Goal: Information Seeking & Learning: Learn about a topic

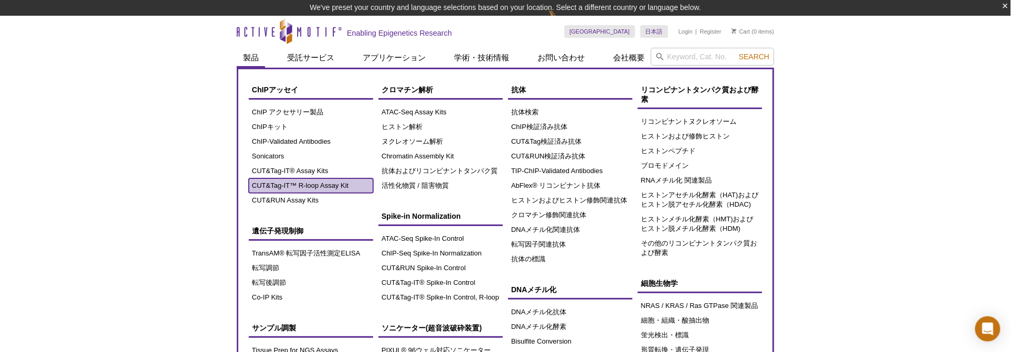
click at [334, 182] on link "CUT&Tag-IT™ R-loop Assay Kit" at bounding box center [311, 185] width 124 height 15
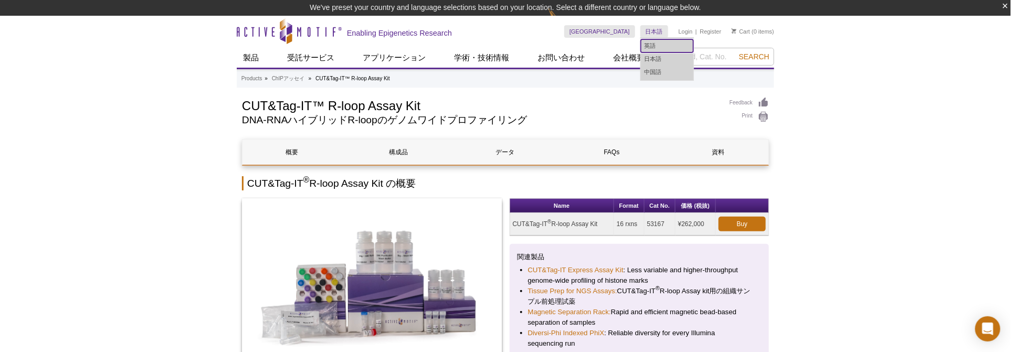
click at [654, 40] on link "英語" at bounding box center [667, 45] width 52 height 13
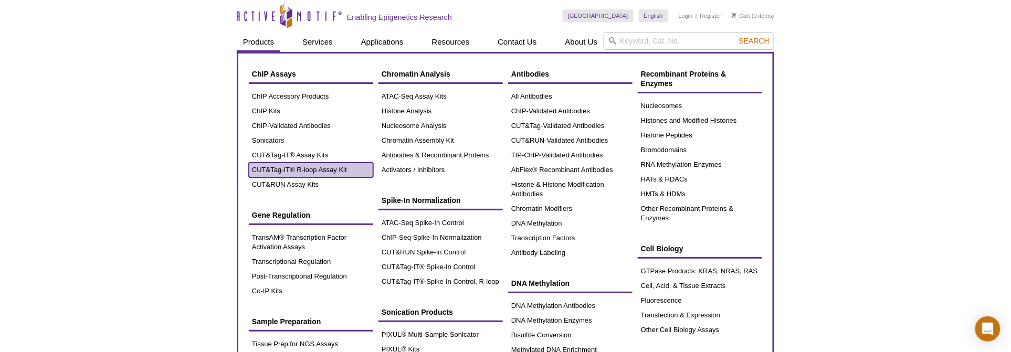
click at [295, 170] on link "CUT&Tag-IT® R-loop Assay Kit" at bounding box center [311, 170] width 124 height 15
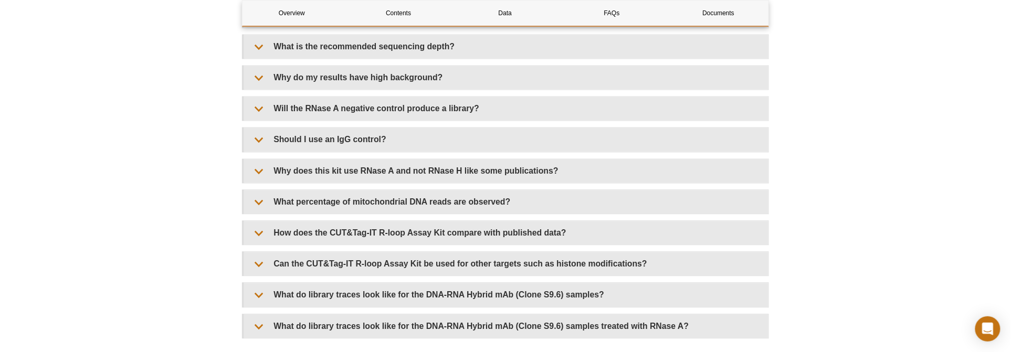
scroll to position [2274, 0]
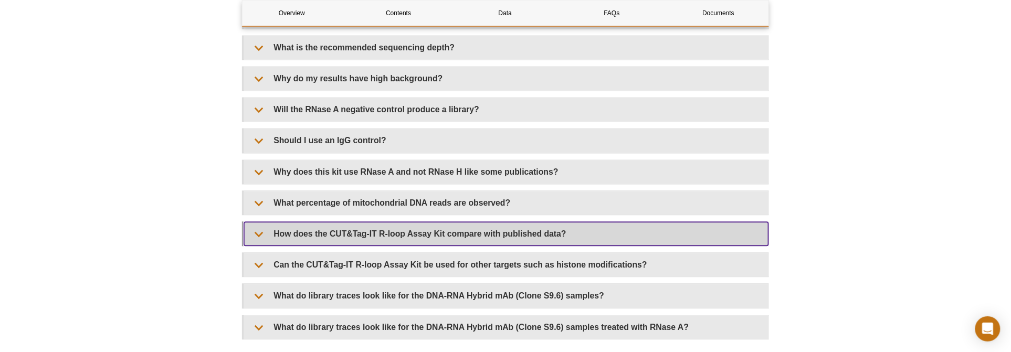
click at [250, 228] on summary "How does the CUT&Tag-IT R-loop Assay Kit compare with published data?" at bounding box center [506, 234] width 524 height 24
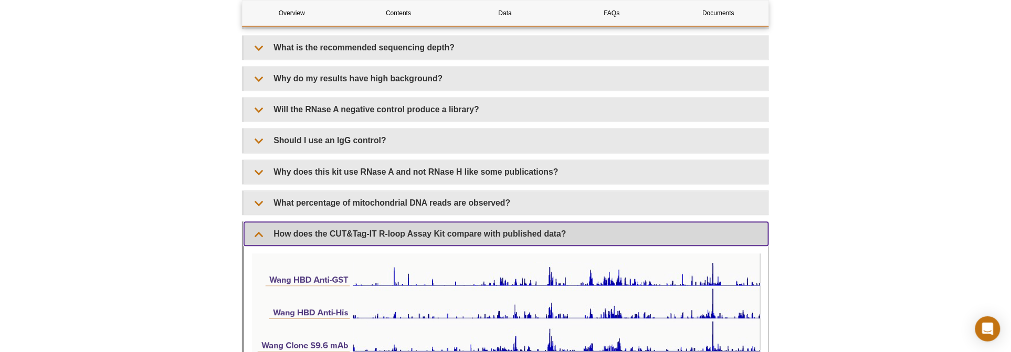
click at [250, 228] on summary "How does the CUT&Tag-IT R-loop Assay Kit compare with published data?" at bounding box center [506, 234] width 524 height 24
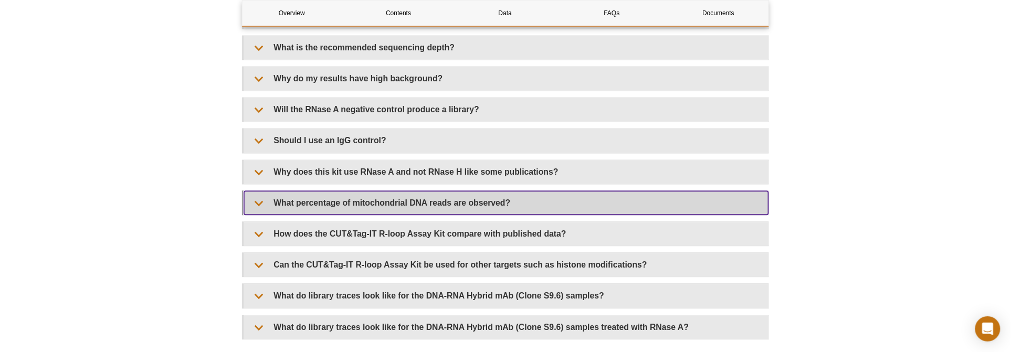
click at [253, 197] on summary "What percentage of mitochondrial DNA reads are observed?" at bounding box center [506, 204] width 524 height 24
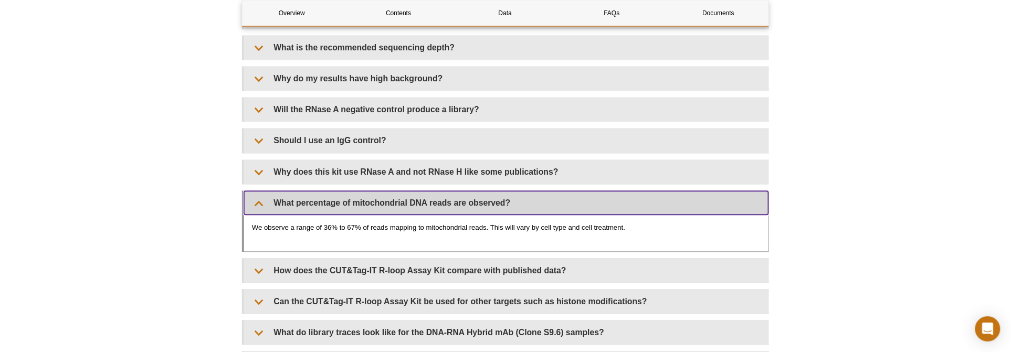
click at [253, 197] on summary "What percentage of mitochondrial DNA reads are observed?" at bounding box center [506, 204] width 524 height 24
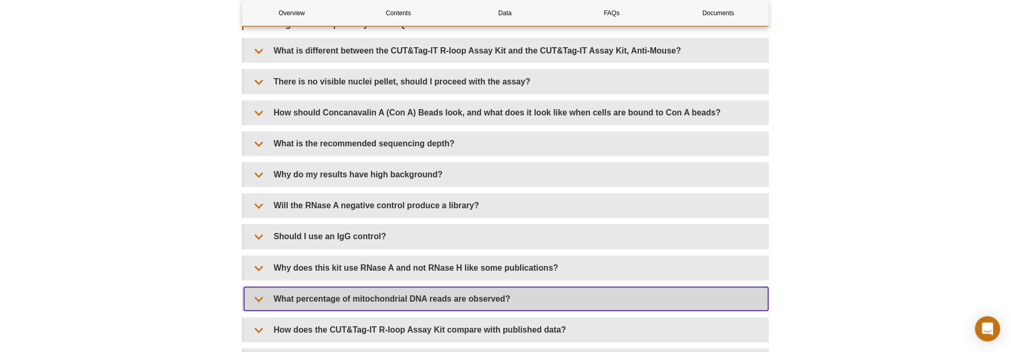
scroll to position [2157, 0]
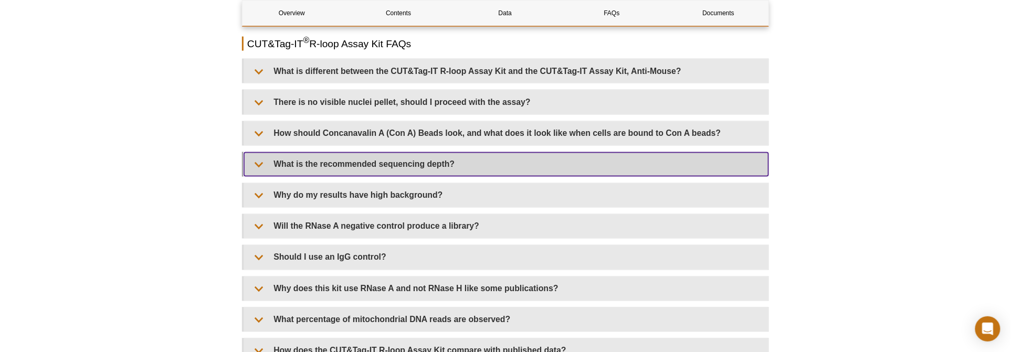
click at [254, 158] on summary "What is the recommended sequencing depth?" at bounding box center [506, 165] width 524 height 24
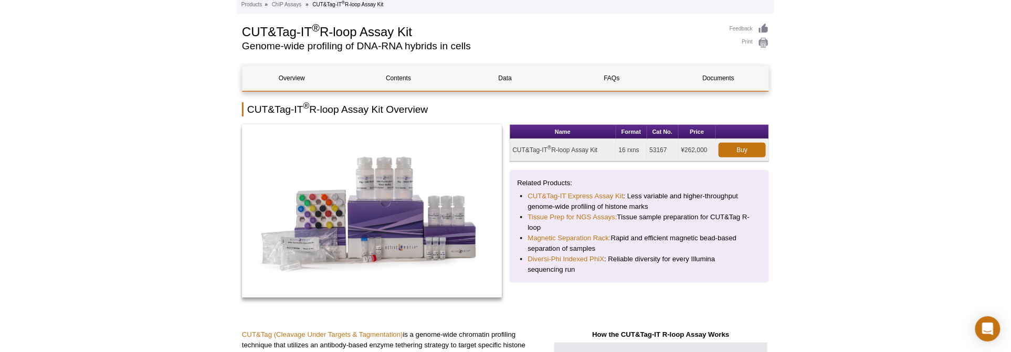
scroll to position [0, 0]
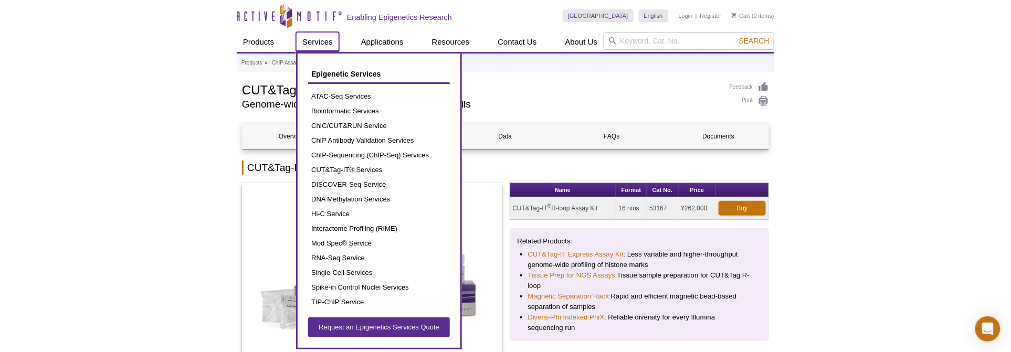
click at [312, 43] on link "Services" at bounding box center [317, 42] width 43 height 20
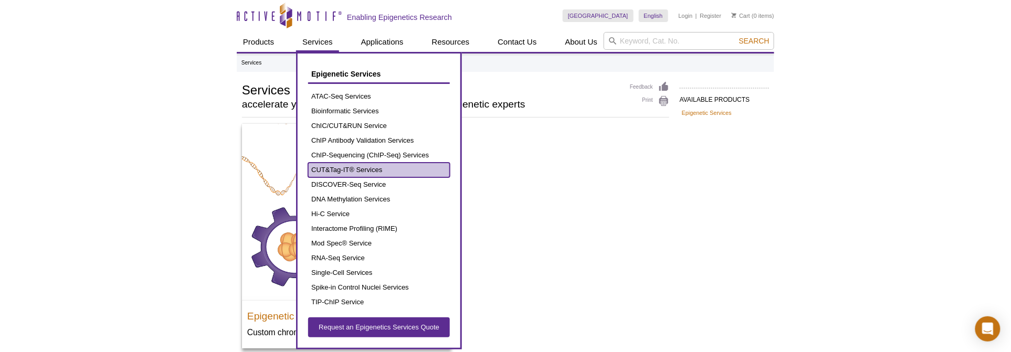
click at [380, 165] on link "CUT&Tag-IT® Services" at bounding box center [379, 170] width 142 height 15
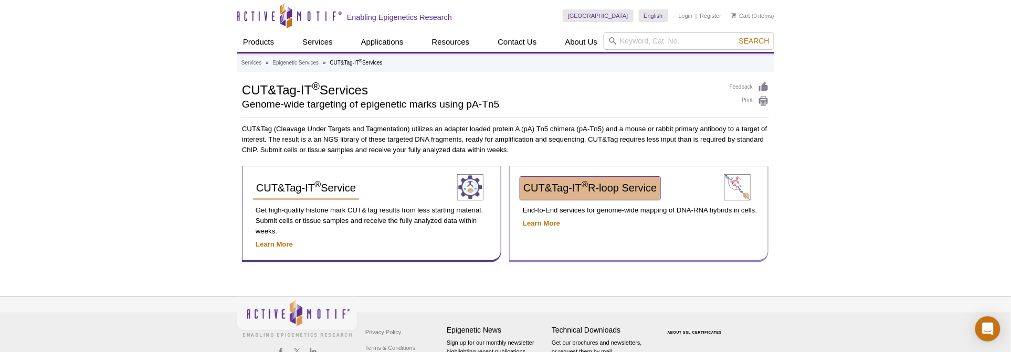
click at [579, 195] on link "CUT&Tag-IT ® R-loop Service" at bounding box center [590, 188] width 140 height 23
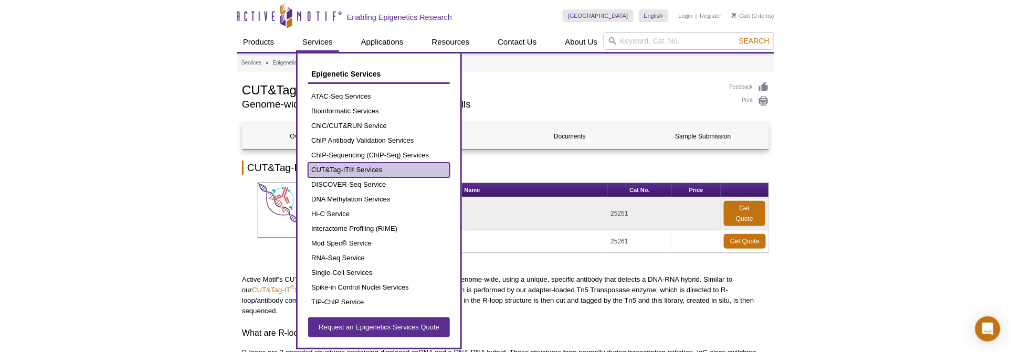
click at [360, 165] on link "CUT&Tag-IT® Services" at bounding box center [379, 170] width 142 height 15
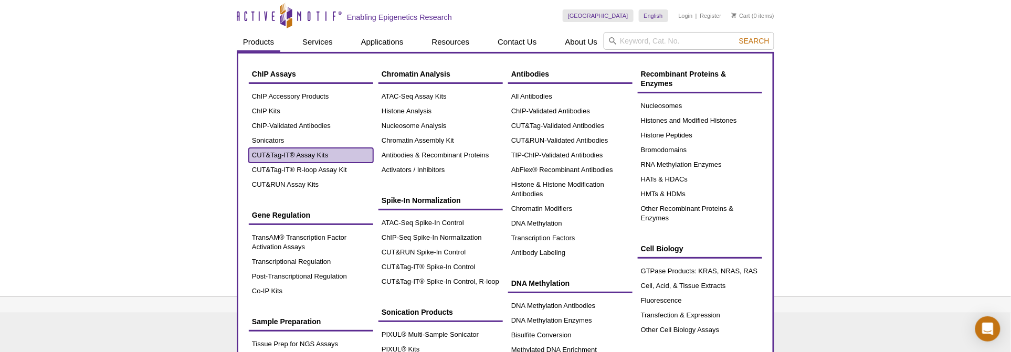
click at [309, 155] on link "CUT&Tag-IT® Assay Kits" at bounding box center [311, 155] width 124 height 15
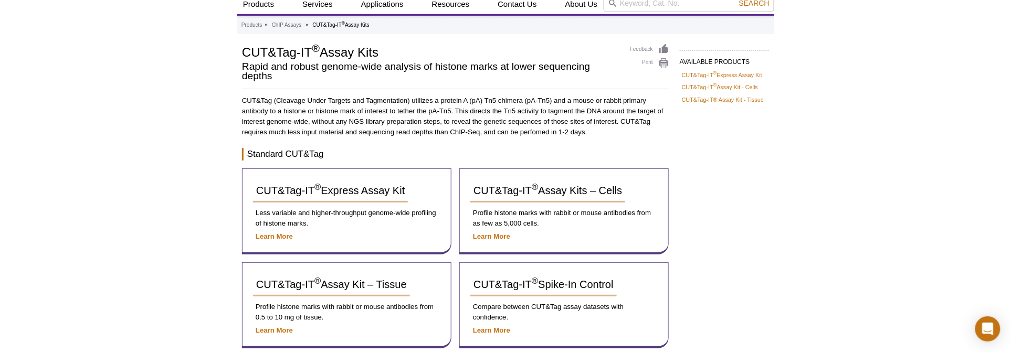
scroll to position [58, 0]
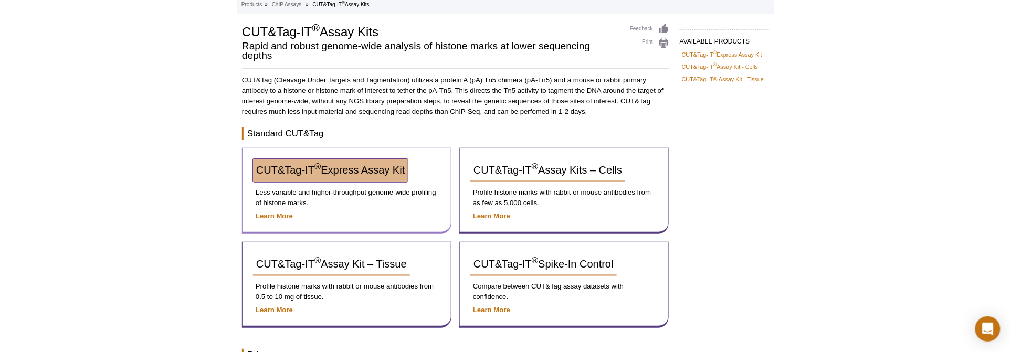
click at [338, 170] on span "CUT&Tag-IT ® Express Assay Kit" at bounding box center [330, 170] width 148 height 12
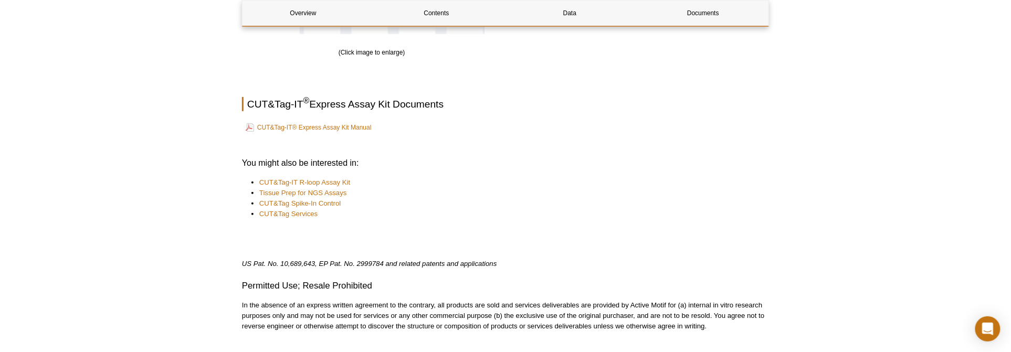
scroll to position [1644, 0]
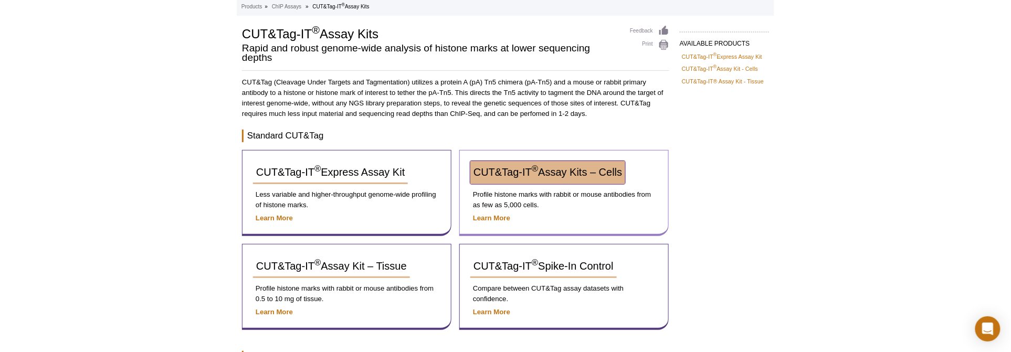
click at [523, 166] on span "CUT&Tag-IT ® Assay Kits – Cells" at bounding box center [547, 172] width 148 height 12
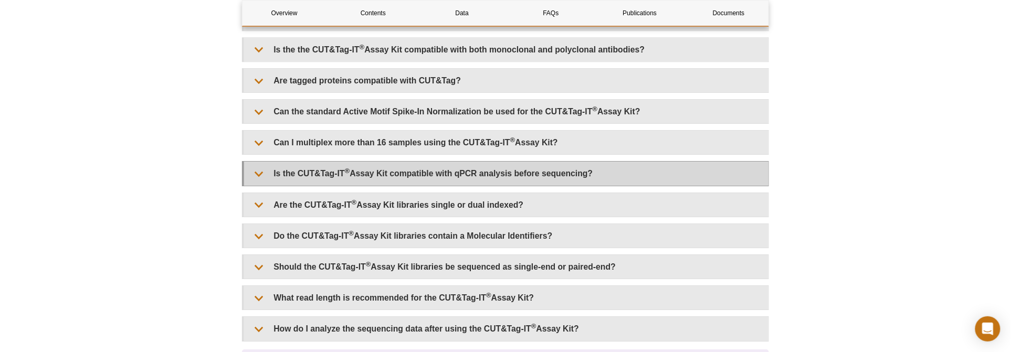
scroll to position [2798, 0]
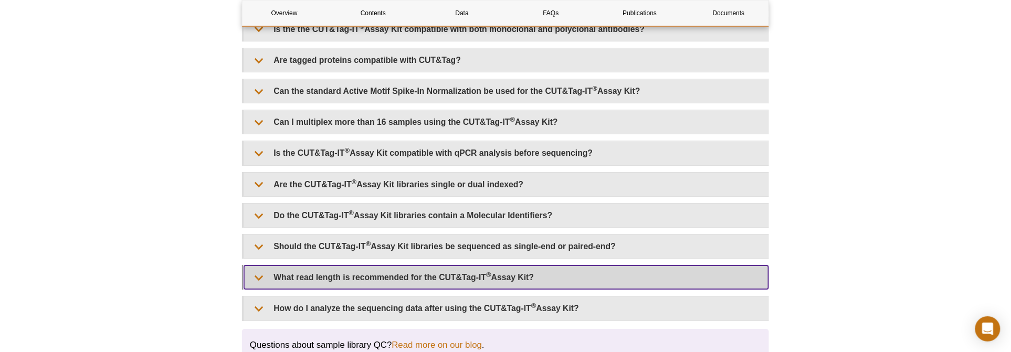
click at [415, 276] on summary "What read length is recommended for the CUT&Tag-IT ® Assay Kit?" at bounding box center [506, 277] width 524 height 24
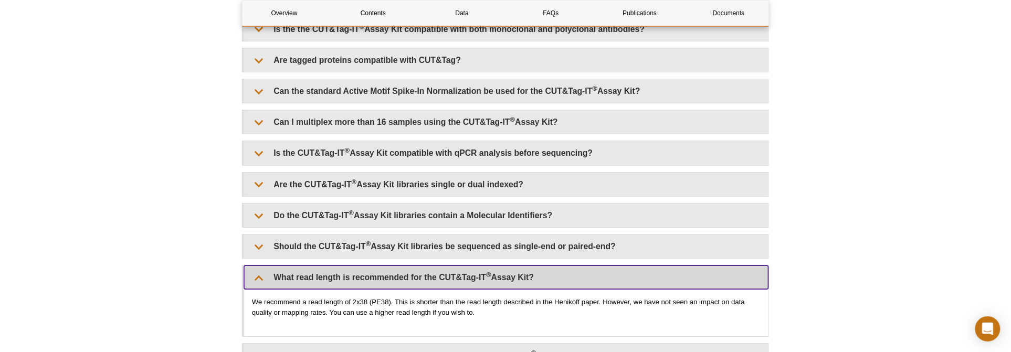
scroll to position [2856, 0]
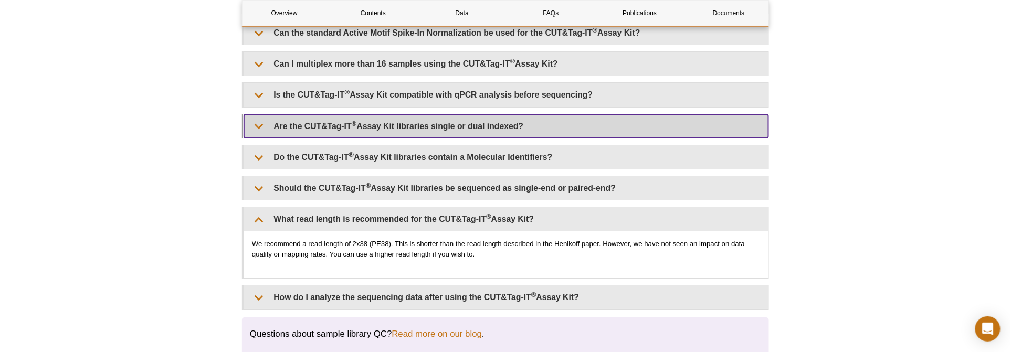
click at [528, 134] on summary "Are the CUT&Tag-IT ® Assay Kit libraries single or dual indexed?" at bounding box center [506, 126] width 524 height 24
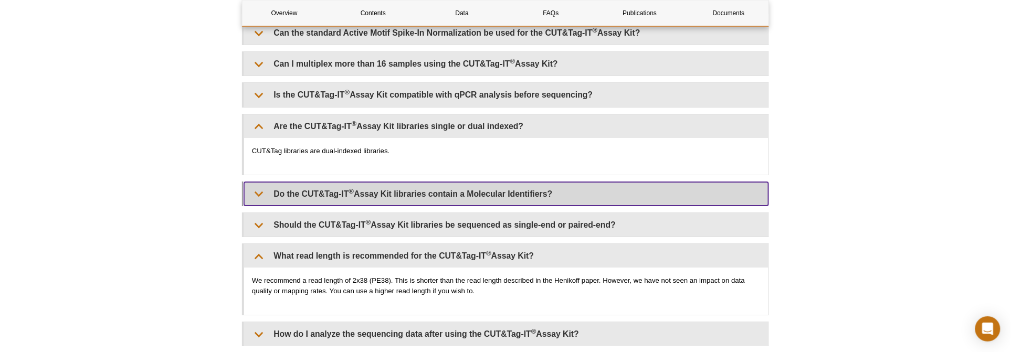
click at [494, 195] on summary "Do the CUT&Tag-IT ® Assay Kit libraries contain a Molecular Identifiers?" at bounding box center [506, 194] width 524 height 24
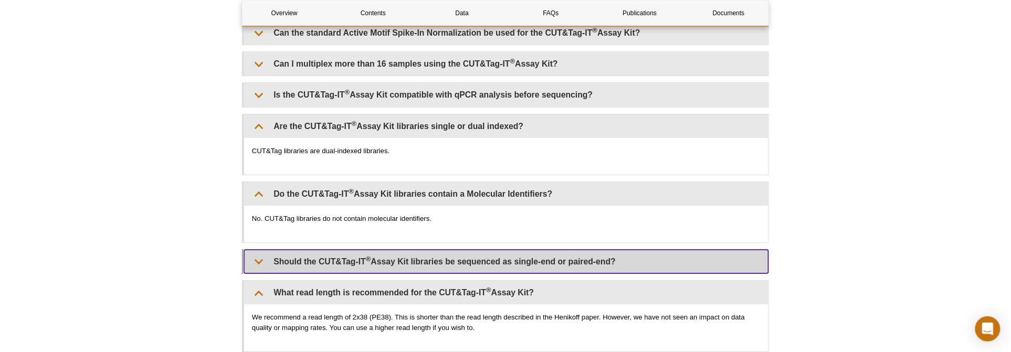
click at [455, 261] on summary "Should the CUT&Tag-IT ® Assay Kit libraries be sequenced as single-end or paire…" at bounding box center [506, 262] width 524 height 24
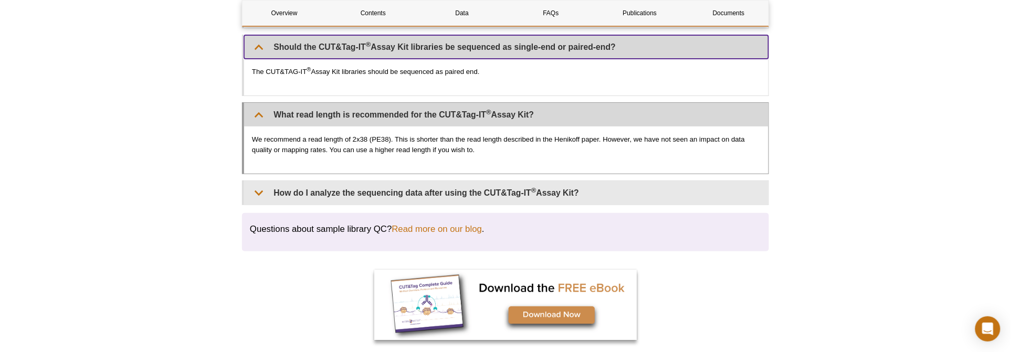
scroll to position [3089, 0]
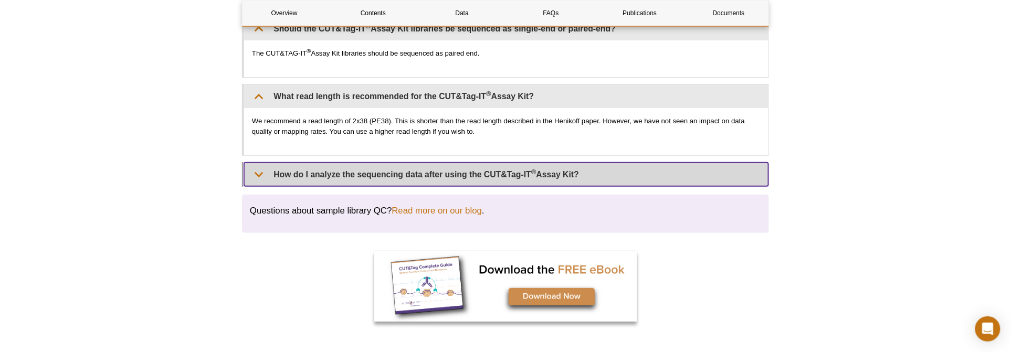
click at [476, 173] on summary "How do I analyze the sequencing data after using the CUT&Tag-IT ® Assay Kit?" at bounding box center [506, 175] width 524 height 24
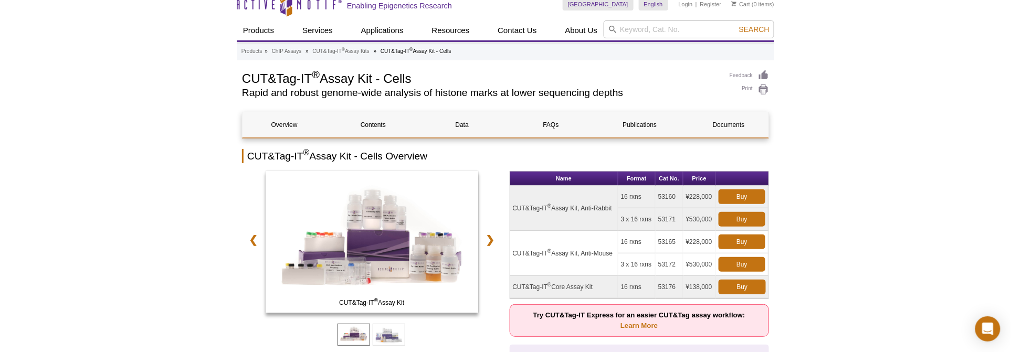
scroll to position [58, 0]
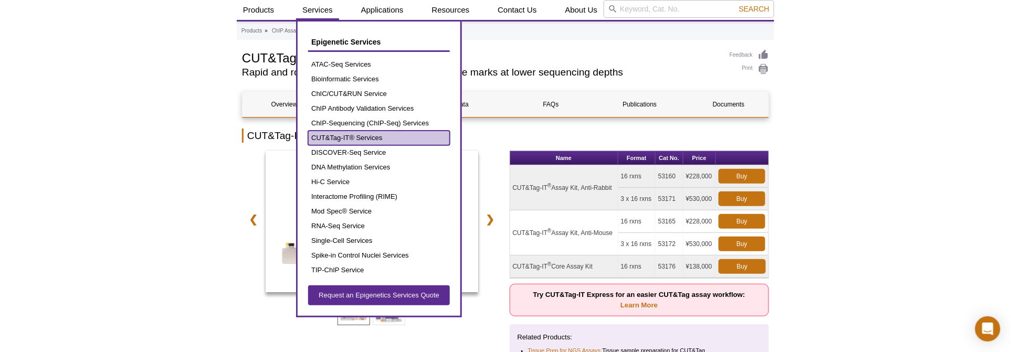
click at [370, 134] on link "CUT&Tag-IT® Services" at bounding box center [379, 138] width 142 height 15
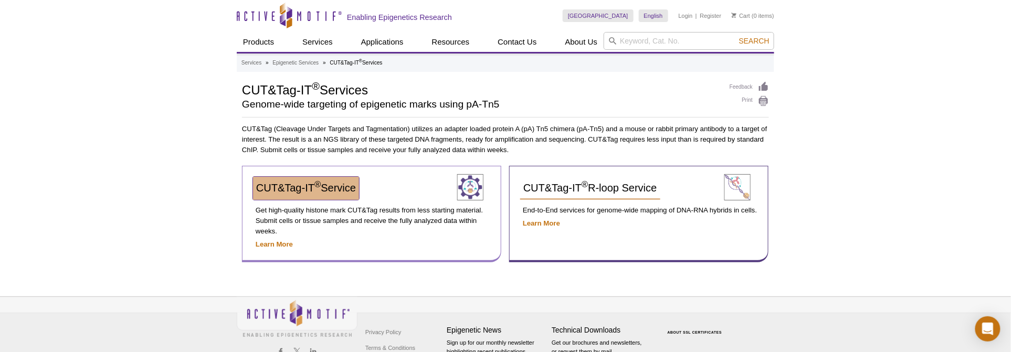
click at [328, 182] on span "CUT&Tag-IT ® Service" at bounding box center [306, 188] width 100 height 12
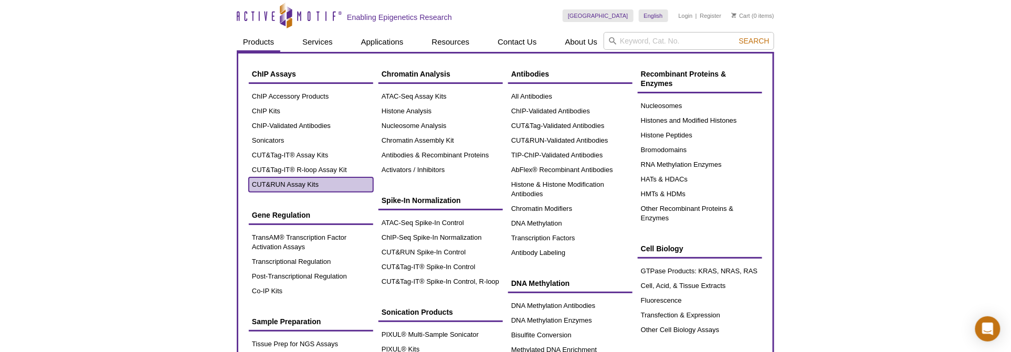
click at [300, 185] on link "CUT&RUN Assay Kits" at bounding box center [311, 184] width 124 height 15
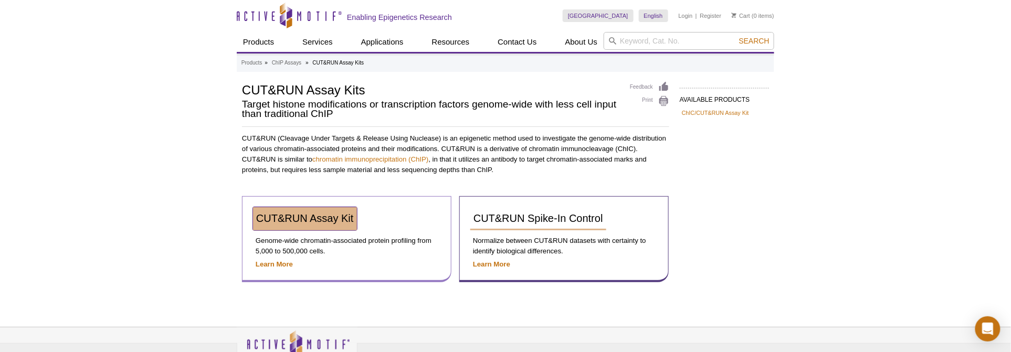
click at [303, 216] on span "CUT&RUN Assay Kit" at bounding box center [305, 219] width 98 height 12
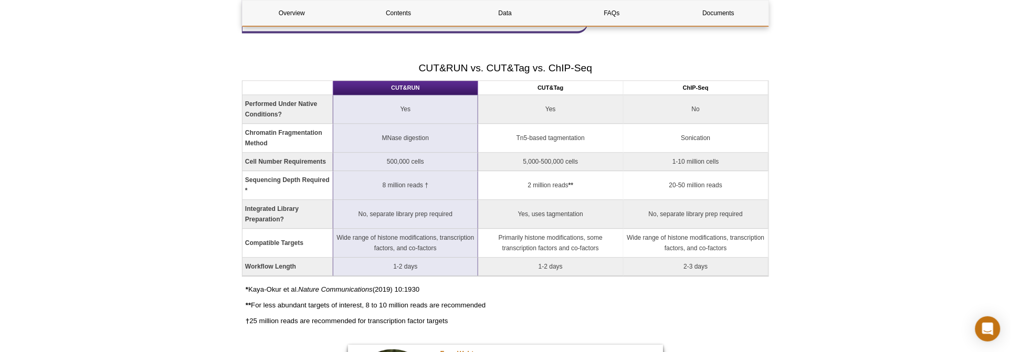
scroll to position [726, 0]
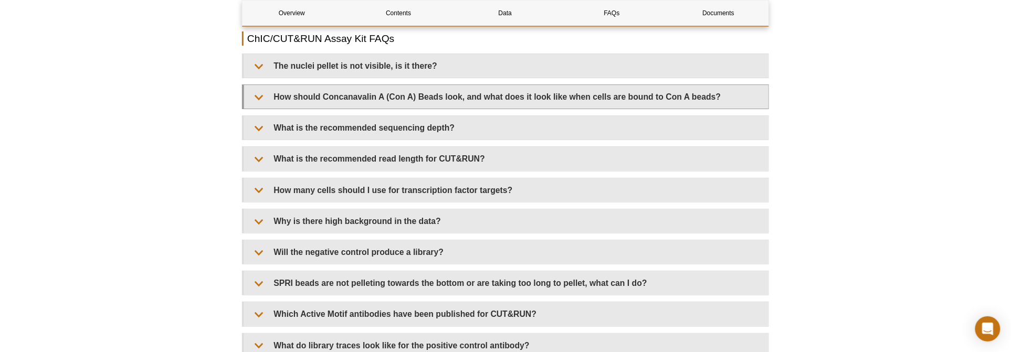
scroll to position [3088, 0]
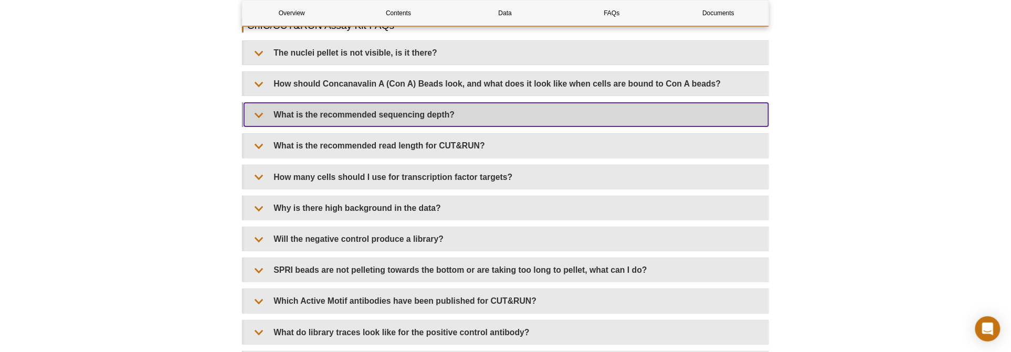
click at [260, 126] on summary "What is the recommended sequencing depth?" at bounding box center [506, 115] width 524 height 24
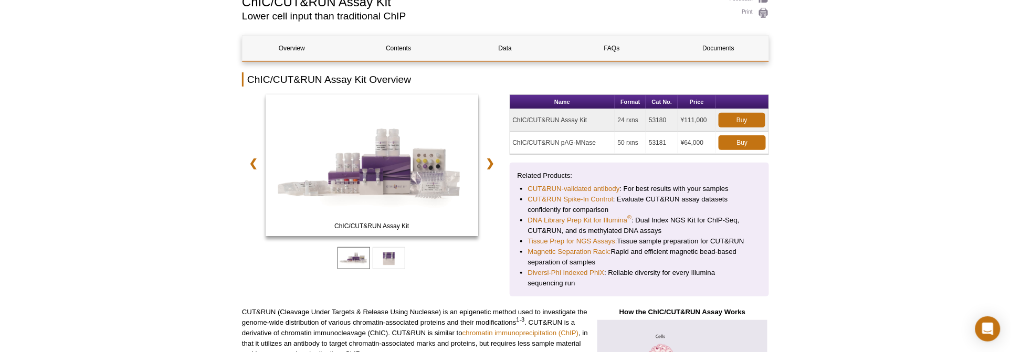
scroll to position [0, 0]
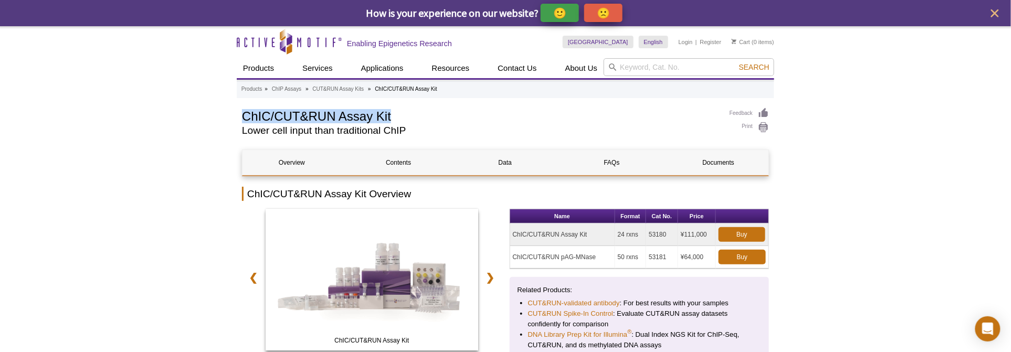
drag, startPoint x: 315, startPoint y: 102, endPoint x: 232, endPoint y: 103, distance: 82.9
copy h1 "ChIC/CUT&RUN Assay Kit"
